Goal: Connect with others: Connect with others

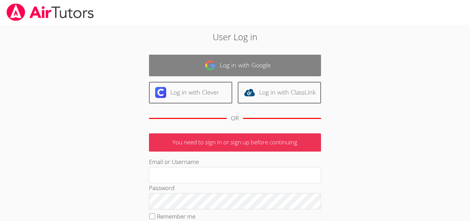
click at [237, 69] on link "Log in with Google" at bounding box center [235, 66] width 172 height 22
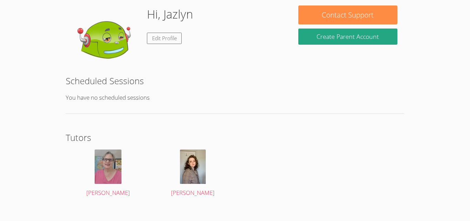
scroll to position [115, 0]
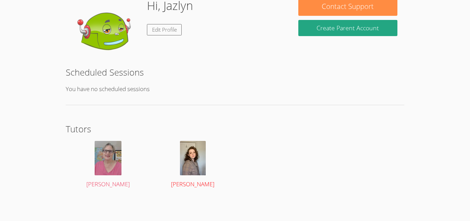
click at [207, 167] on div at bounding box center [192, 158] width 71 height 34
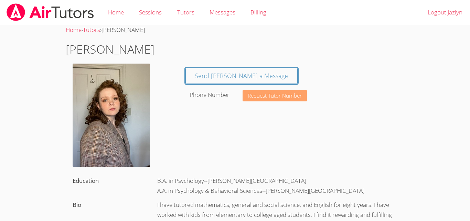
click at [257, 96] on span "Request Tutor Number" at bounding box center [275, 95] width 54 height 5
